Goal: Navigation & Orientation: Find specific page/section

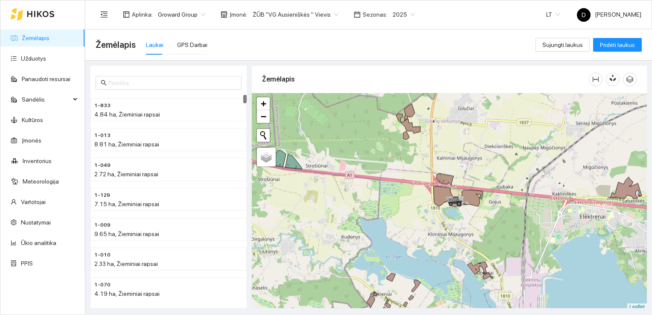
scroll to position [2, 0]
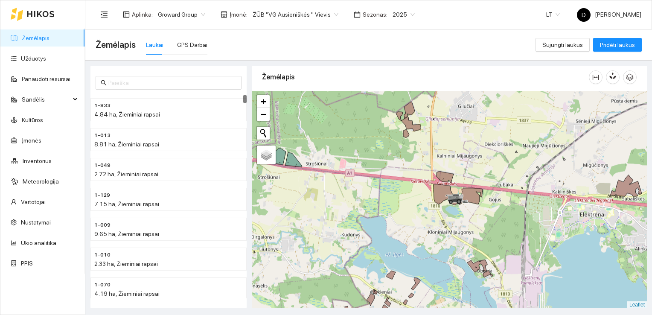
click at [470, 41] on div "Žemėlapis Laukai GPS Darbai" at bounding box center [316, 44] width 440 height 27
click at [195, 44] on div "GPS Darbai" at bounding box center [192, 44] width 30 height 9
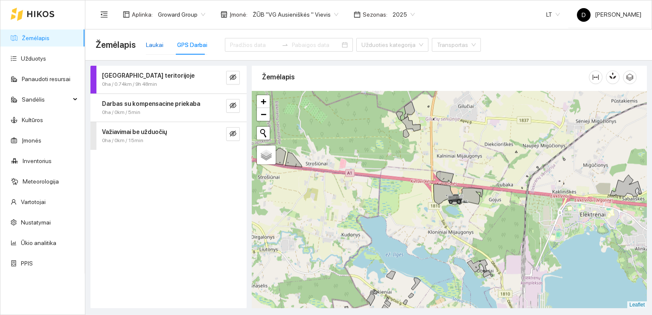
click at [148, 43] on div "Laukai" at bounding box center [154, 44] width 17 height 9
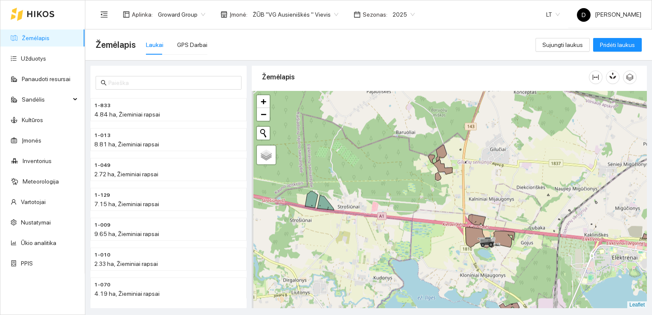
drag, startPoint x: 419, startPoint y: 156, endPoint x: 451, endPoint y: 199, distance: 53.7
click at [451, 199] on div at bounding box center [449, 200] width 395 height 218
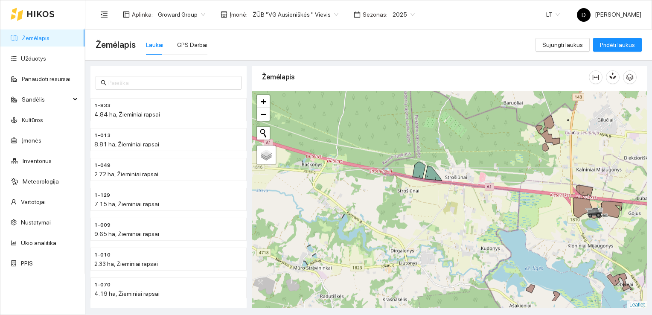
drag, startPoint x: 346, startPoint y: 174, endPoint x: 454, endPoint y: 145, distance: 111.4
click at [454, 145] on div at bounding box center [449, 200] width 395 height 218
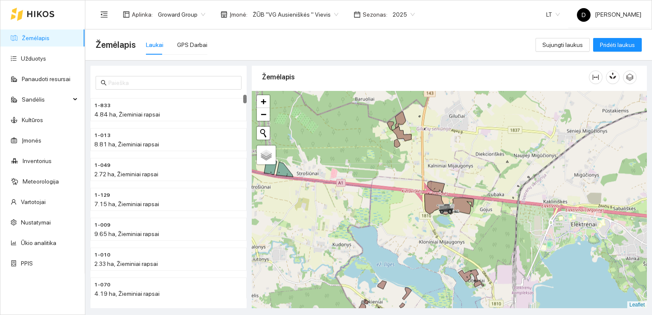
drag, startPoint x: 462, startPoint y: 214, endPoint x: 313, endPoint y: 210, distance: 148.5
click at [313, 210] on div at bounding box center [449, 200] width 395 height 218
click at [462, 209] on icon at bounding box center [463, 205] width 22 height 16
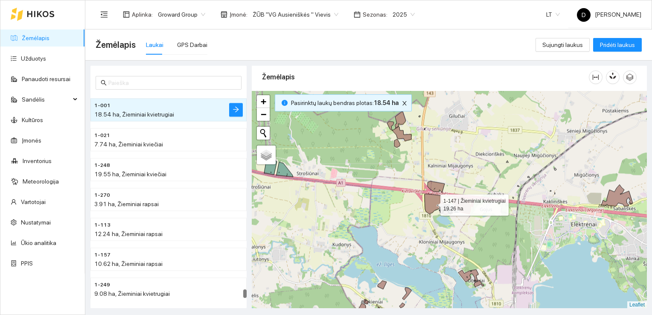
click at [428, 203] on icon at bounding box center [433, 204] width 19 height 20
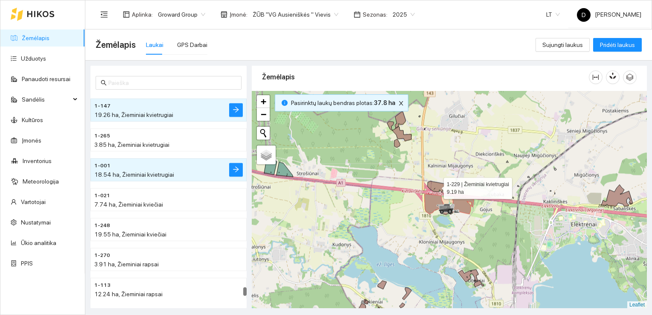
click at [436, 184] on icon at bounding box center [435, 187] width 17 height 12
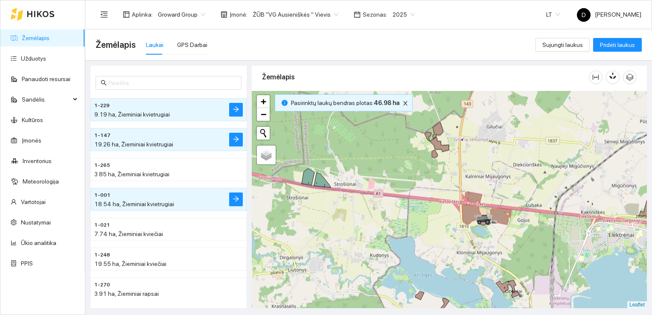
drag, startPoint x: 346, startPoint y: 149, endPoint x: 383, endPoint y: 160, distance: 39.0
click at [383, 160] on div at bounding box center [449, 200] width 395 height 218
click at [320, 183] on icon at bounding box center [322, 179] width 17 height 15
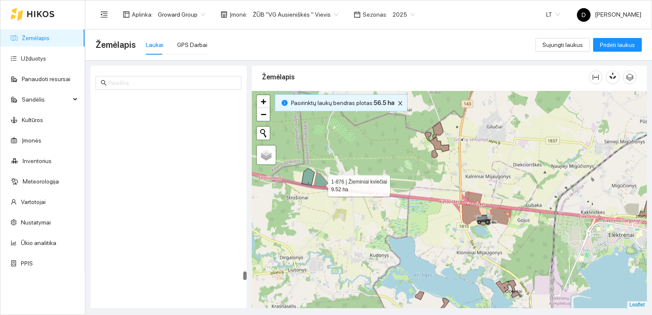
scroll to position [4377, 0]
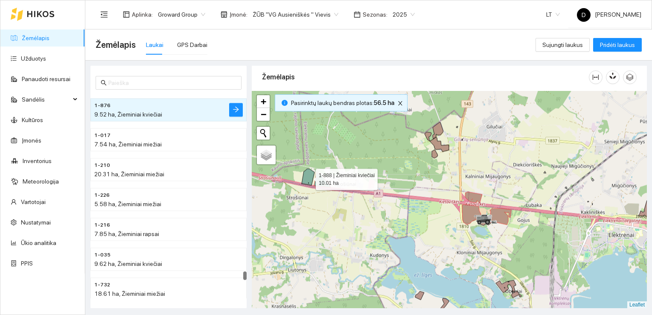
click at [307, 175] on icon at bounding box center [308, 176] width 13 height 17
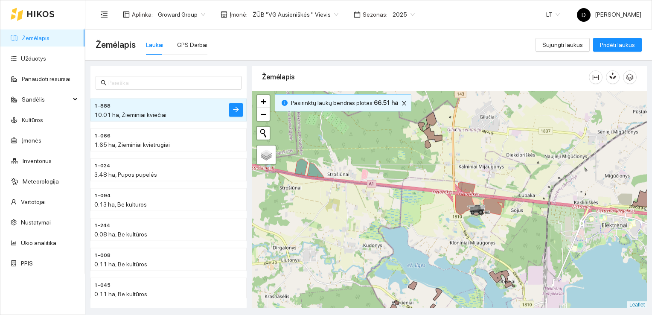
drag, startPoint x: 445, startPoint y: 216, endPoint x: 438, endPoint y: 206, distance: 12.0
click at [438, 206] on div at bounding box center [449, 200] width 395 height 218
